Goal: Navigation & Orientation: Find specific page/section

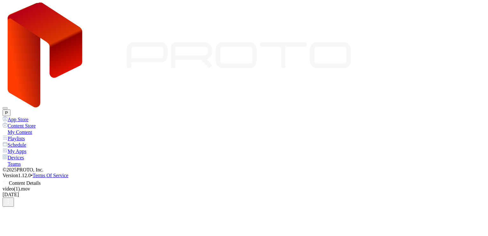
click at [9, 181] on icon at bounding box center [5, 181] width 5 height 0
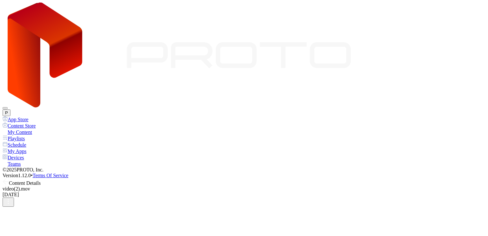
click at [6, 179] on icon at bounding box center [4, 181] width 3 height 5
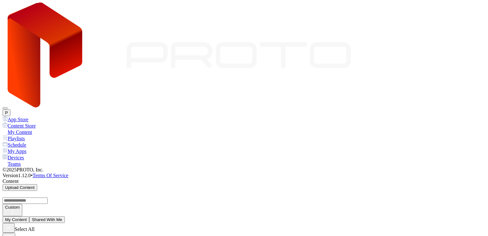
click at [8, 129] on icon at bounding box center [5, 131] width 5 height 5
click at [28, 135] on div "Playlists" at bounding box center [244, 138] width 483 height 6
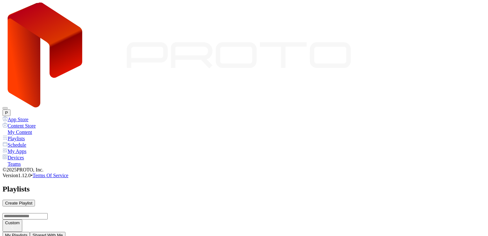
click at [31, 129] on div "My Content" at bounding box center [244, 132] width 483 height 6
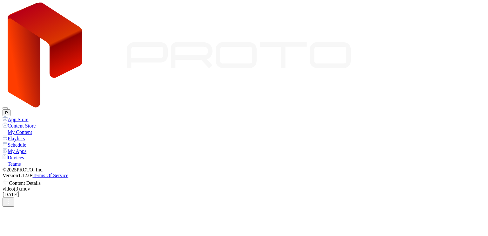
click at [9, 178] on icon at bounding box center [6, 181] width 6 height 6
